Goal: Information Seeking & Learning: Check status

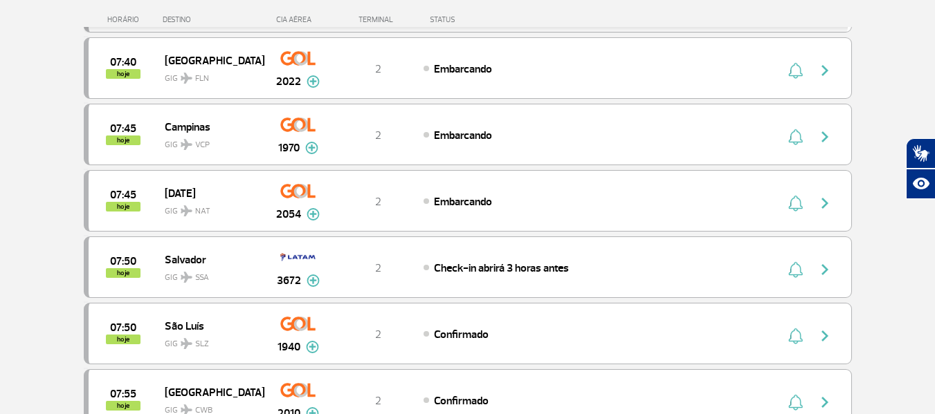
scroll to position [1314, 0]
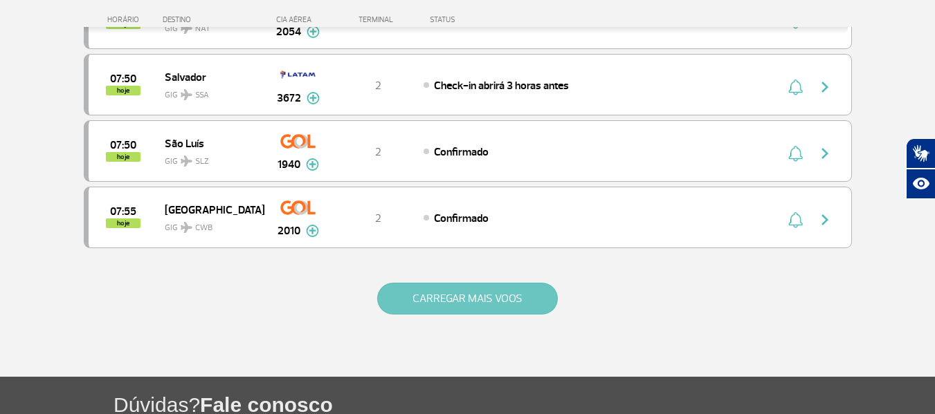
click at [512, 296] on button "CARREGAR MAIS VOOS" at bounding box center [467, 299] width 181 height 32
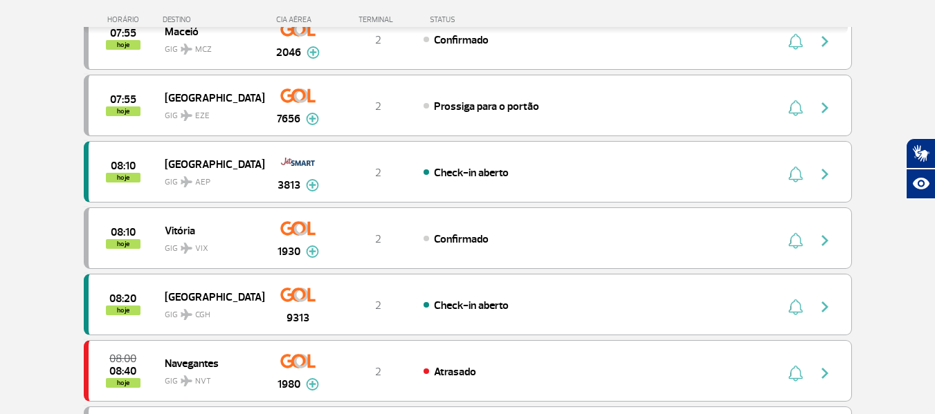
scroll to position [1660, 0]
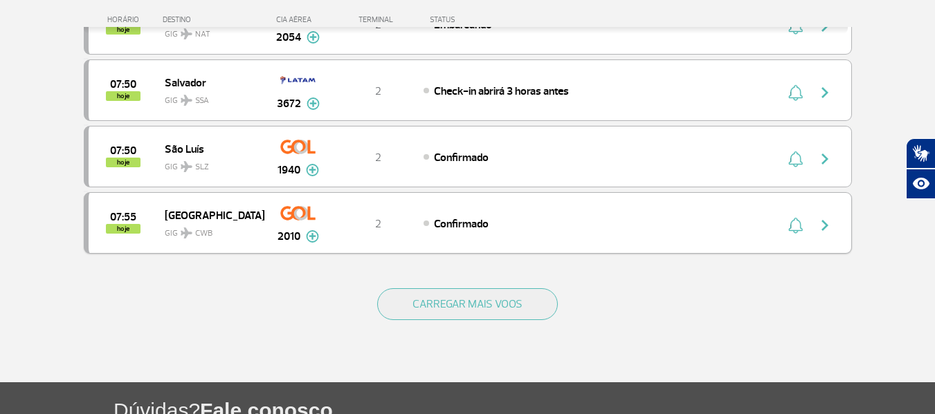
scroll to position [1314, 0]
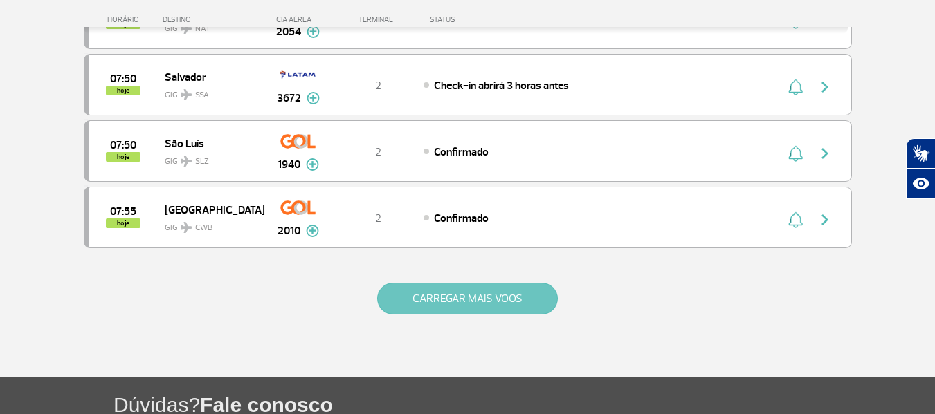
click at [530, 290] on button "CARREGAR MAIS VOOS" at bounding box center [467, 299] width 181 height 32
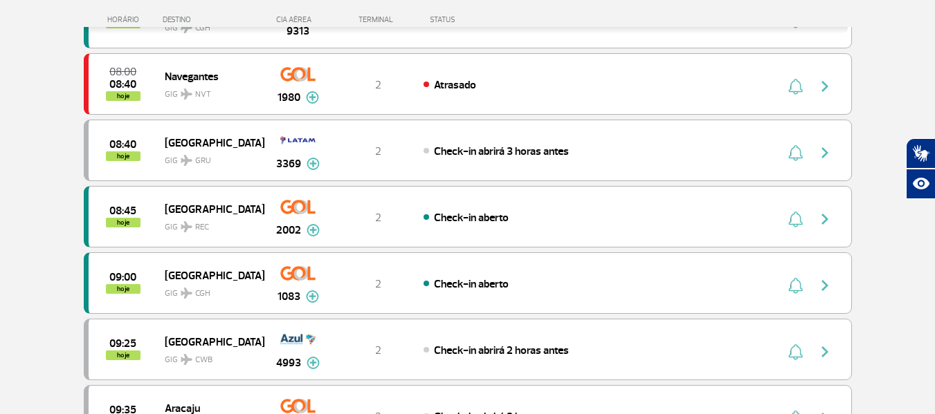
scroll to position [1937, 0]
